Goal: Communication & Community: Connect with others

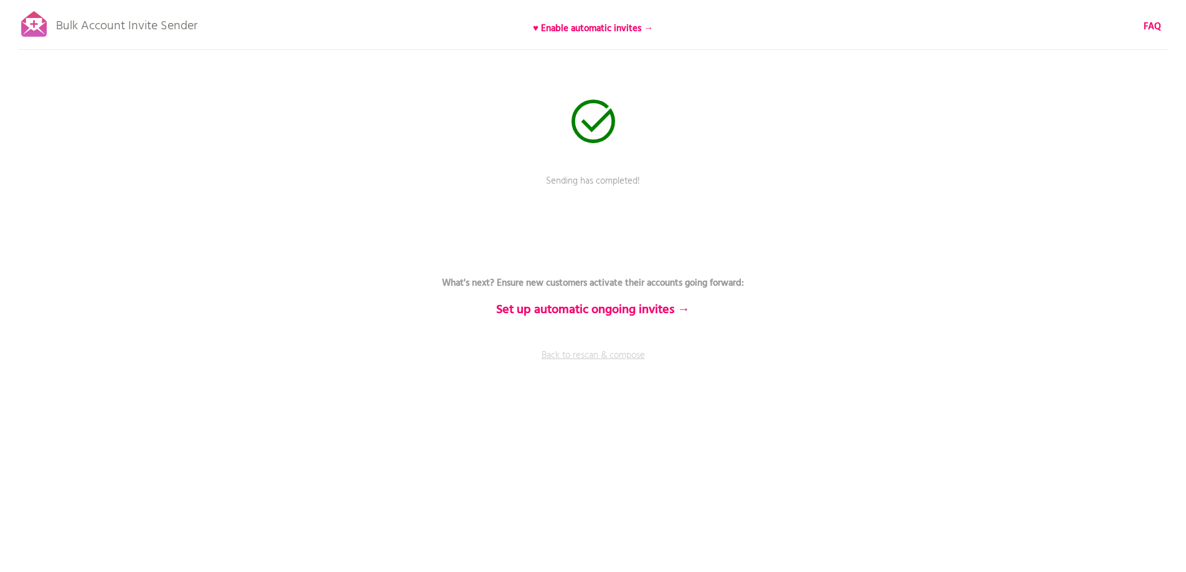
click at [600, 352] on link "Back to rescan & compose" at bounding box center [592, 364] width 373 height 31
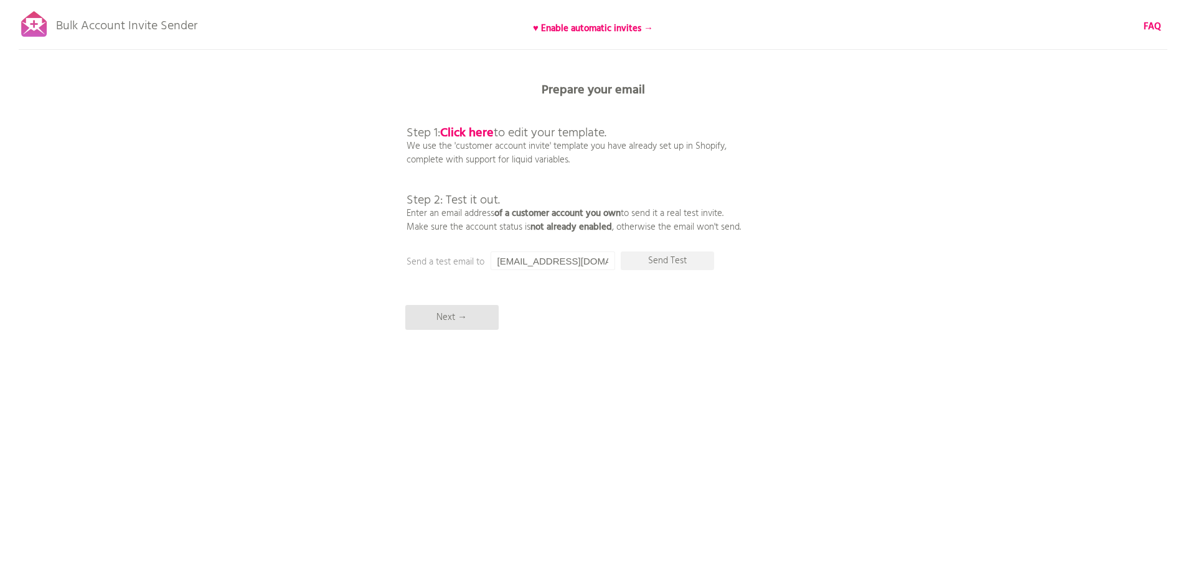
click at [922, 103] on div "Bulk Account Invite Sender ♥ Enable automatic invites → FAQ Synced all customer…" at bounding box center [593, 218] width 1186 height 436
click at [460, 318] on p "Next →" at bounding box center [451, 317] width 93 height 25
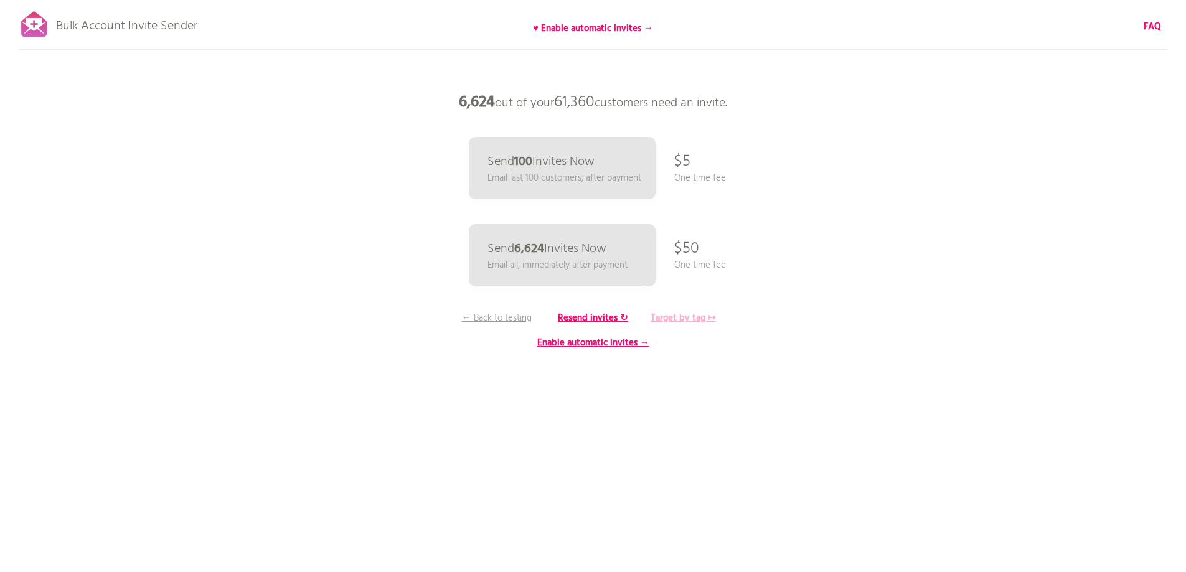
click at [682, 312] on b "Target by tag ↦" at bounding box center [682, 318] width 65 height 15
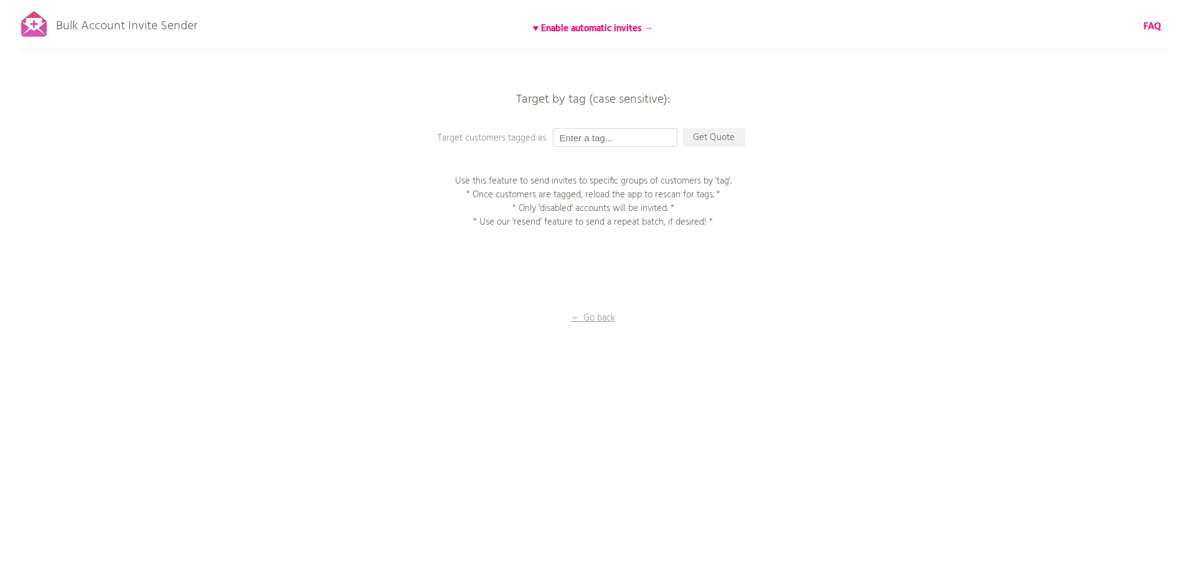
click at [598, 138] on input "text" at bounding box center [615, 137] width 124 height 19
type input "P1EE"
click at [703, 141] on p "Get Quote" at bounding box center [714, 137] width 62 height 19
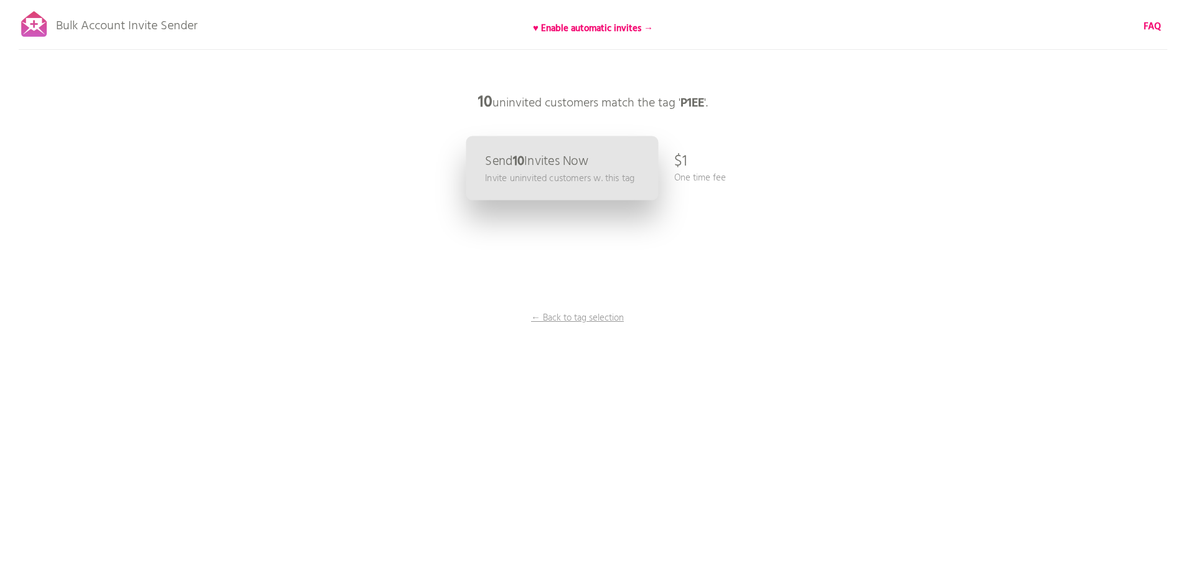
click at [530, 155] on p "Send 10 Invites Now" at bounding box center [536, 161] width 103 height 13
